Goal: Information Seeking & Learning: Understand process/instructions

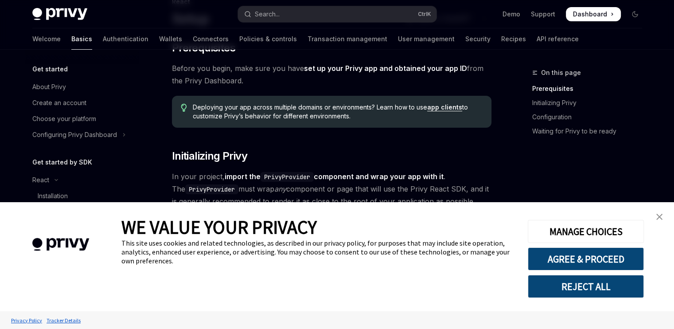
scroll to position [177, 0]
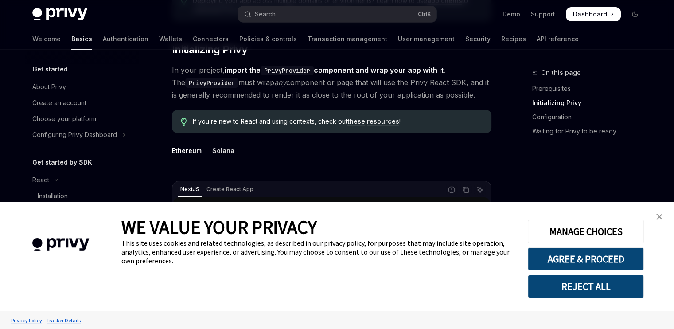
click at [661, 219] on img "close banner" at bounding box center [659, 216] width 6 height 6
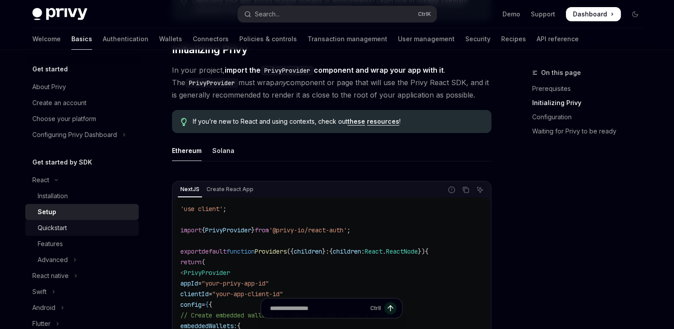
click at [67, 226] on div "Quickstart" at bounding box center [52, 227] width 29 height 11
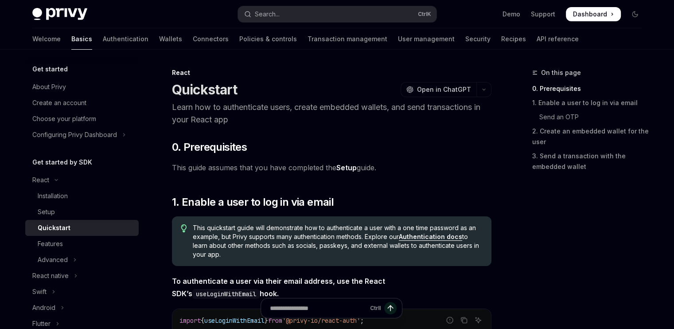
click at [422, 162] on span "This guide assumes that you have completed the Setup guide." at bounding box center [331, 167] width 319 height 12
click at [73, 193] on div "Installation" at bounding box center [86, 195] width 96 height 11
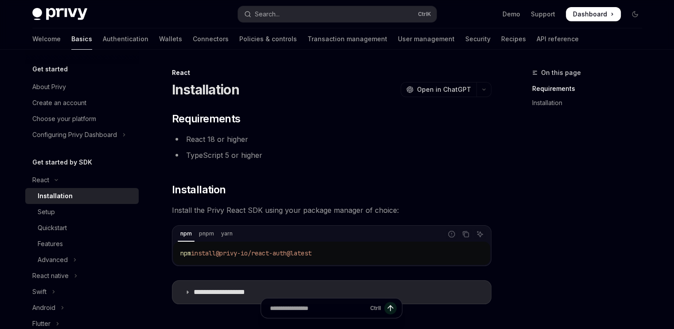
click at [349, 130] on div "**********" at bounding box center [331, 208] width 319 height 192
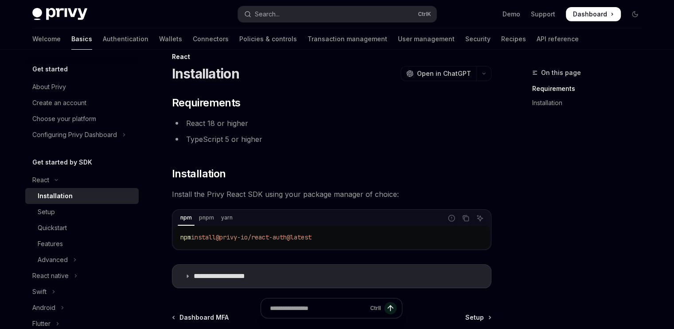
scroll to position [18, 0]
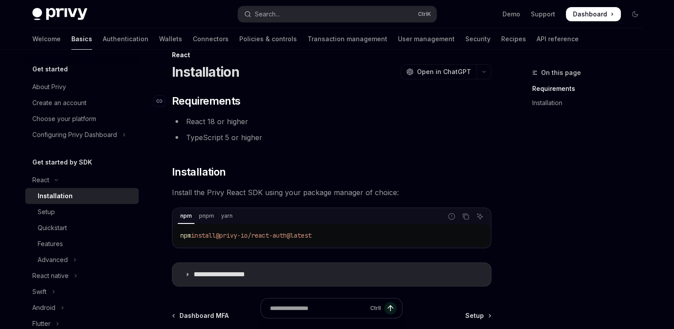
click at [366, 101] on h2 "​ Requirements" at bounding box center [331, 101] width 319 height 14
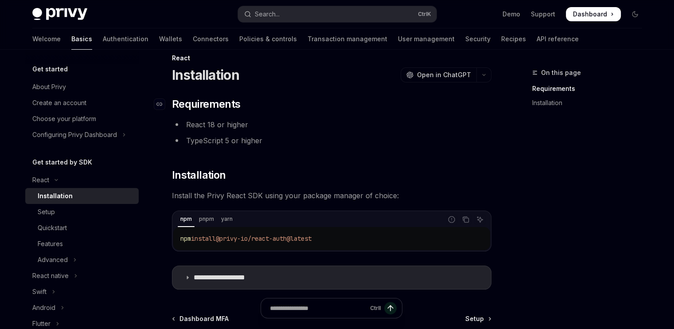
scroll to position [0, 0]
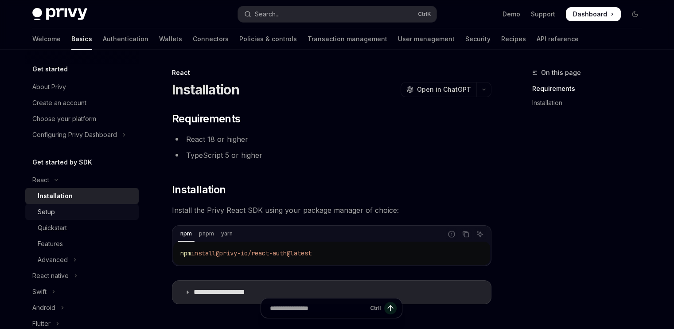
click at [45, 214] on div "Setup" at bounding box center [46, 211] width 17 height 11
type textarea "*"
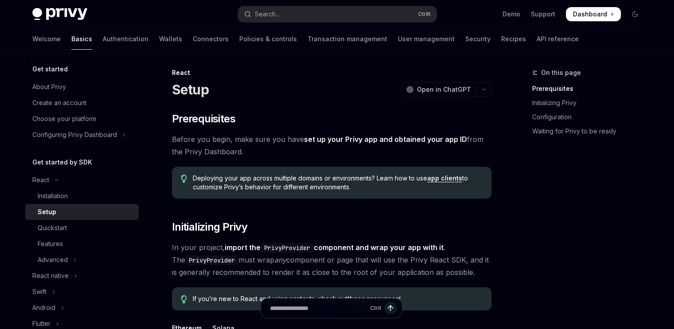
click at [335, 78] on div "React Setup OpenAI Open in ChatGPT" at bounding box center [331, 82] width 319 height 29
click at [305, 16] on button "Search... Ctrl K" at bounding box center [337, 14] width 198 height 16
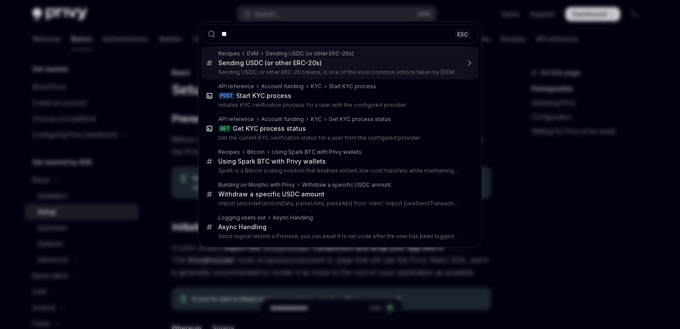
type input "*"
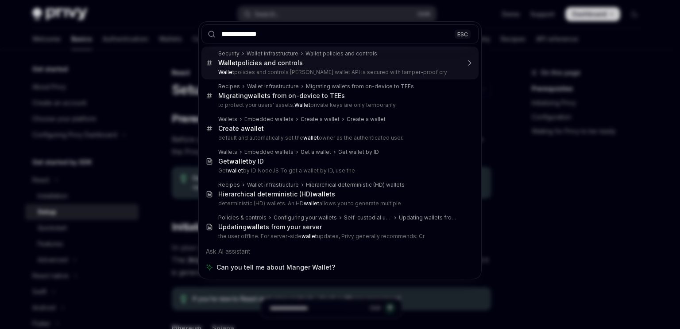
type input "**********"
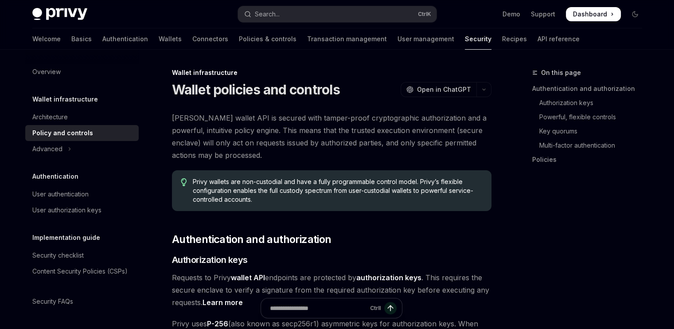
scroll to position [50, 0]
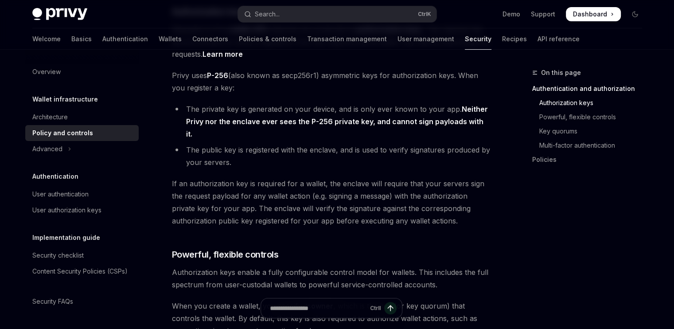
scroll to position [256, 0]
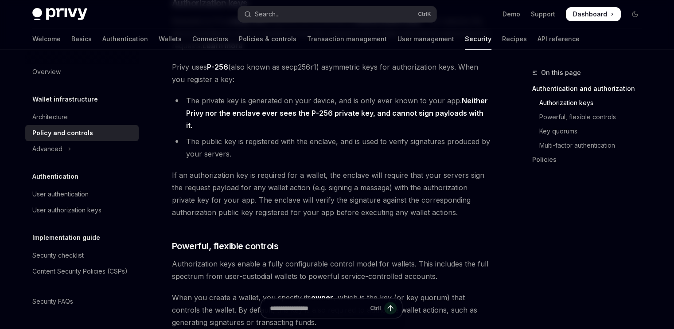
click at [307, 169] on span "If an authorization key is required for a wallet, the enclave will require that…" at bounding box center [331, 194] width 319 height 50
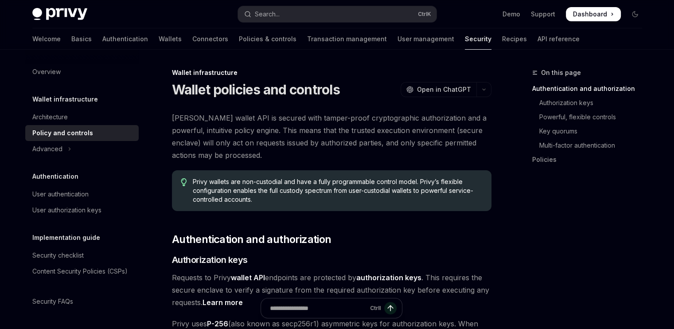
scroll to position [0, 0]
click at [289, 137] on span "Privy’s wallet API is secured with tamper-proof cryptographic authorization and…" at bounding box center [331, 137] width 319 height 50
click at [291, 141] on span "Privy’s wallet API is secured with tamper-proof cryptographic authorization and…" at bounding box center [331, 137] width 319 height 50
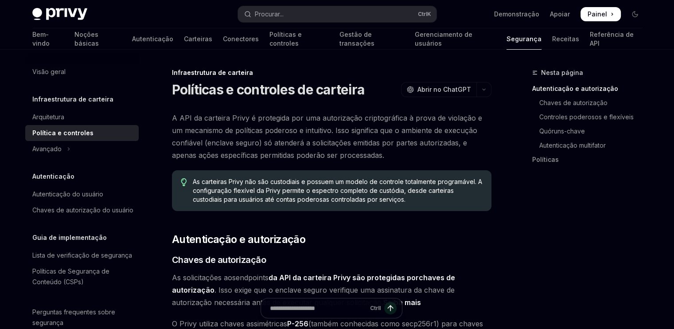
click at [406, 157] on span "A API da carteira Privy é protegida por uma autorização criptográfica à prova d…" at bounding box center [331, 137] width 319 height 50
click at [184, 35] on font "Carteiras" at bounding box center [198, 39] width 28 height 8
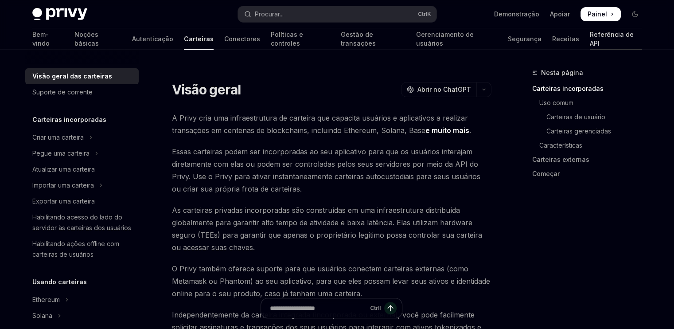
click at [589, 43] on font "Referência de API" at bounding box center [611, 39] width 44 height 16
type textarea "*"
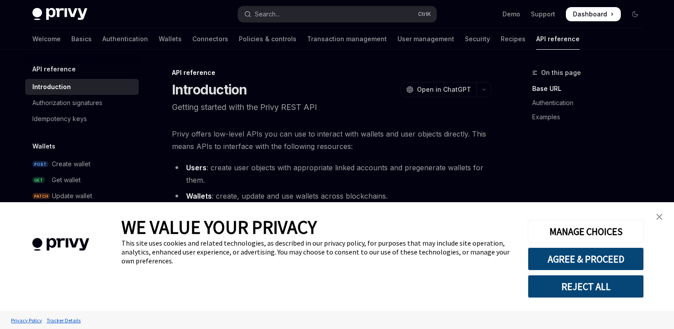
type textarea "*"
